Goal: Find specific page/section: Find specific page/section

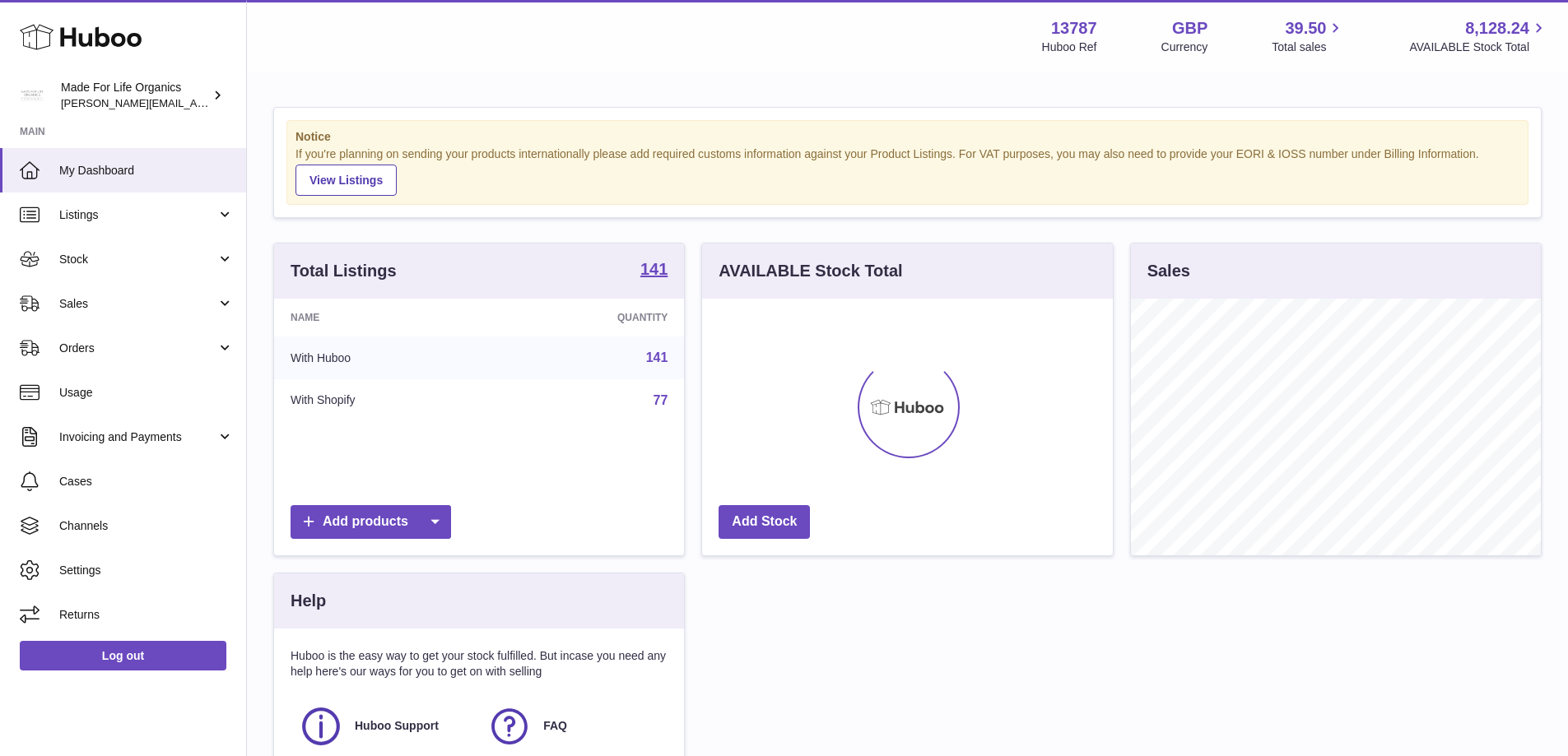
scroll to position [256, 411]
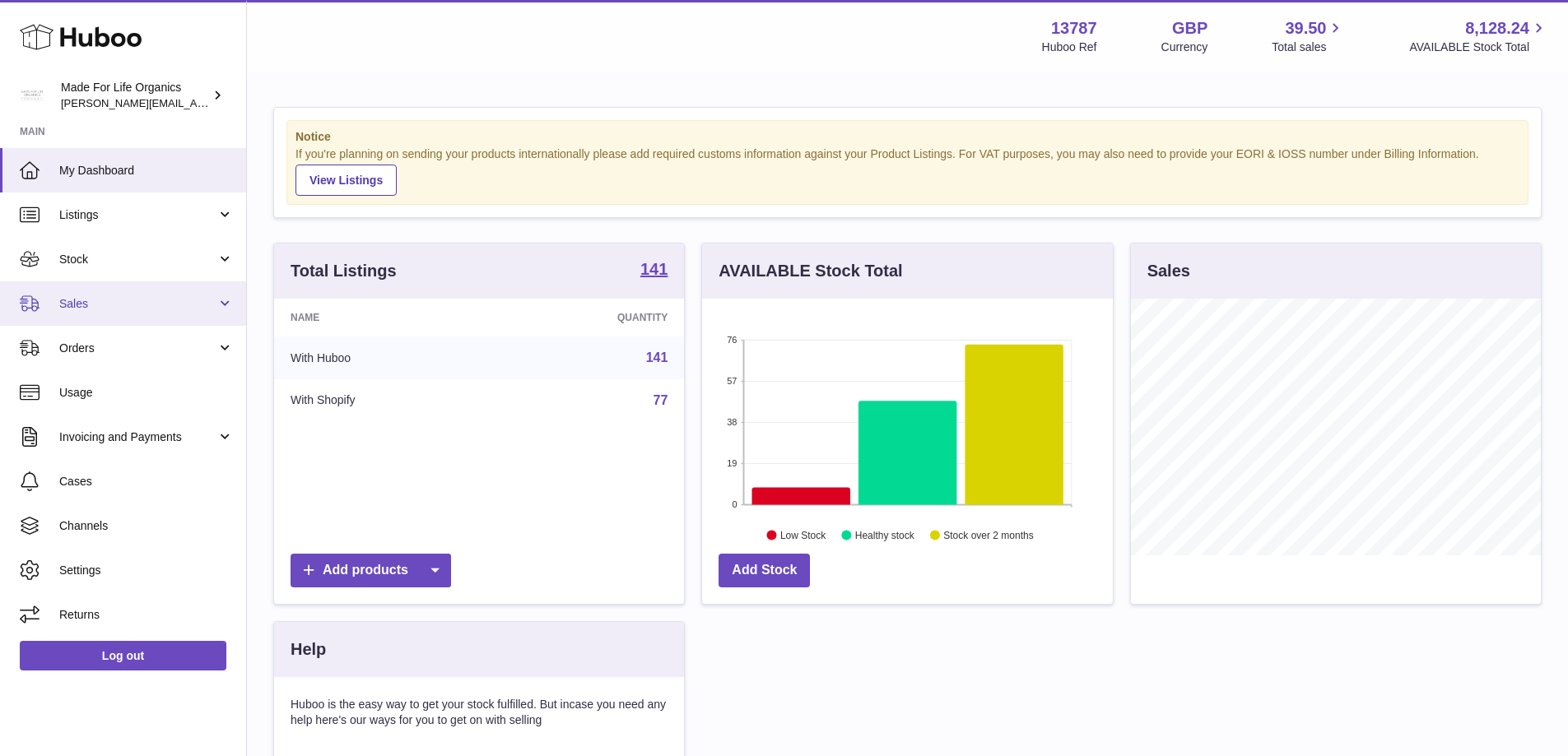
click at [103, 307] on span "Sales" at bounding box center [138, 304] width 158 height 16
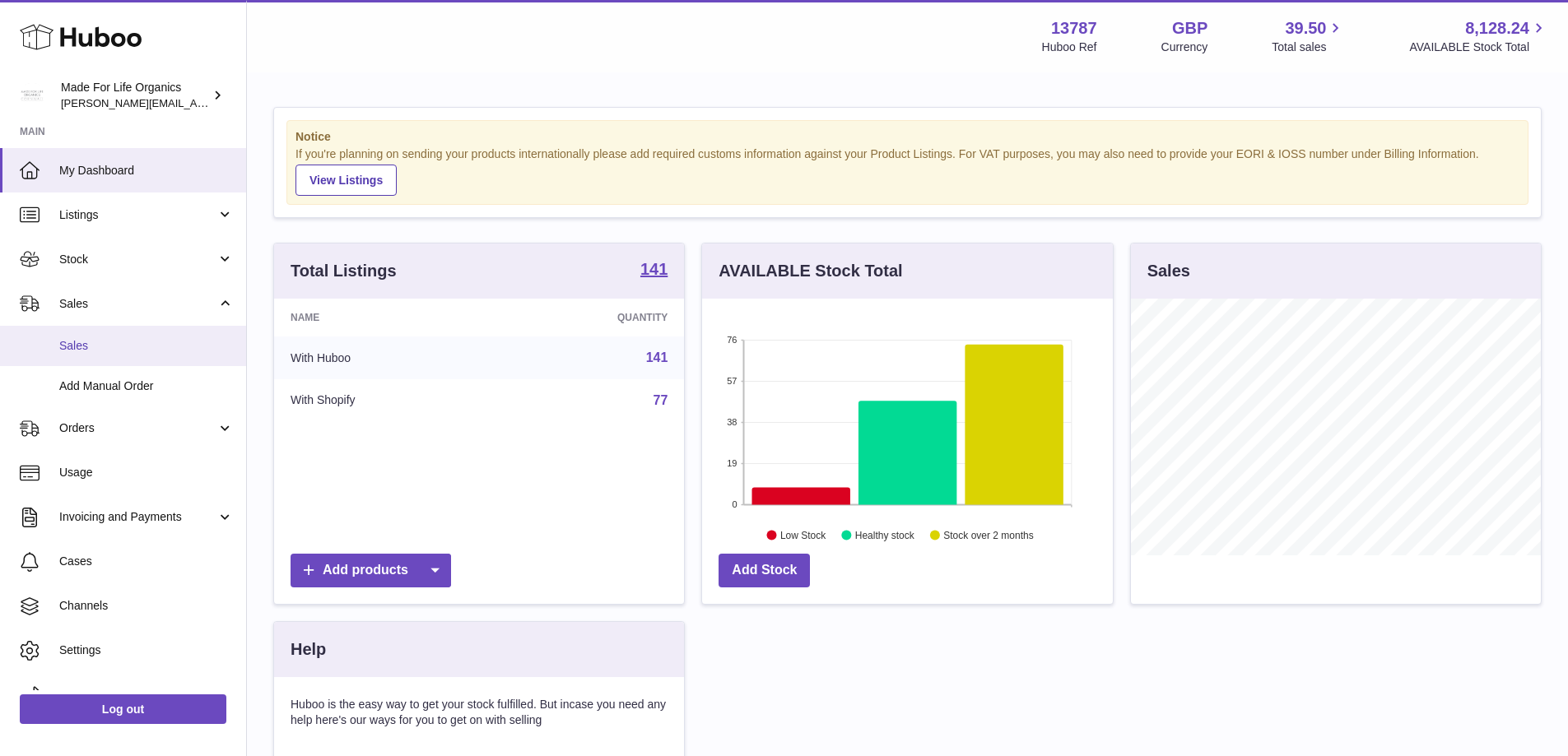
click at [79, 345] on span "Sales" at bounding box center [146, 346] width 174 height 16
